Goal: Task Accomplishment & Management: Manage account settings

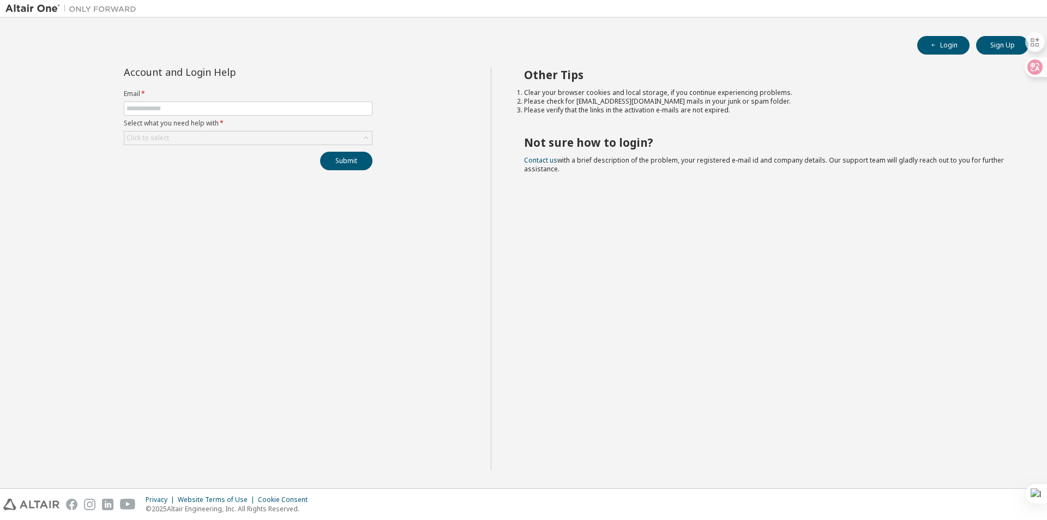
type input "**********"
click at [324, 137] on div "Click to select" at bounding box center [248, 137] width 248 height 13
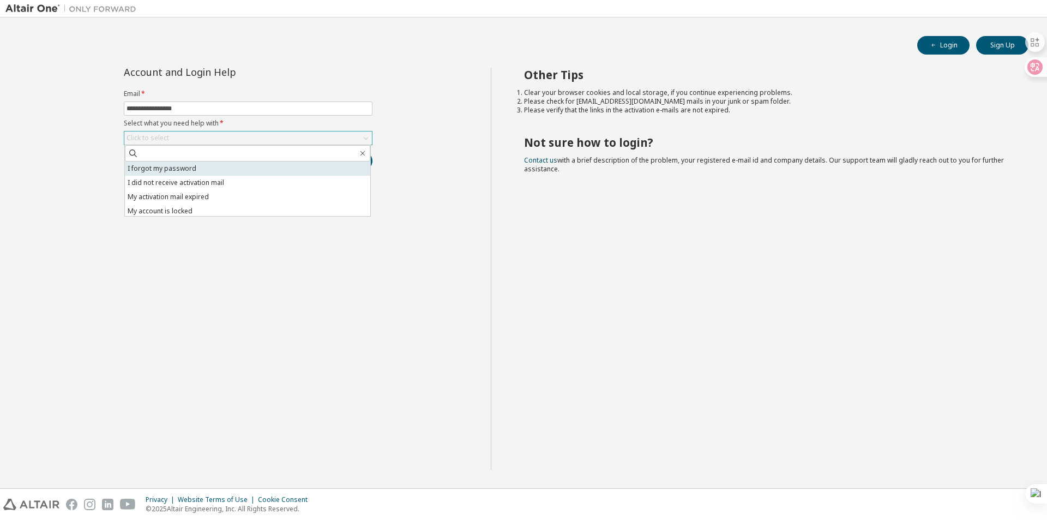
click at [238, 166] on li "I forgot my password" at bounding box center [247, 168] width 245 height 14
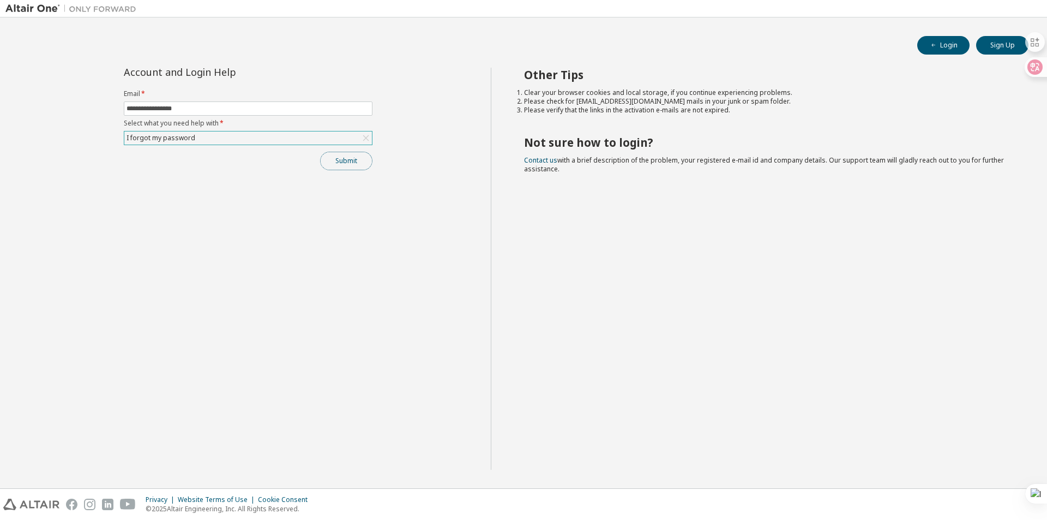
click at [337, 161] on button "Submit" at bounding box center [346, 161] width 52 height 19
click at [1021, 498] on icon "button" at bounding box center [1024, 497] width 7 height 7
click at [726, 365] on div "Other Tips Clear your browser cookies and local storage, if you continue experi…" at bounding box center [766, 269] width 551 height 402
